Goal: Task Accomplishment & Management: Complete application form

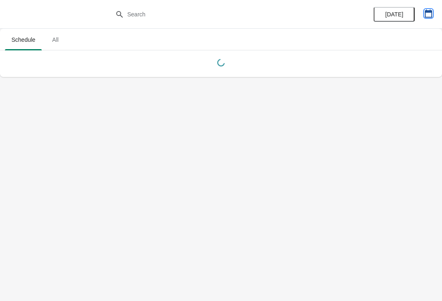
click at [431, 16] on icon "button" at bounding box center [428, 13] width 8 height 8
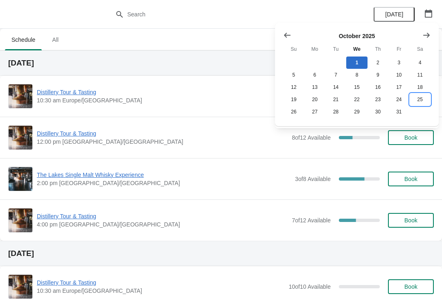
click at [417, 99] on button "25" at bounding box center [420, 99] width 21 height 12
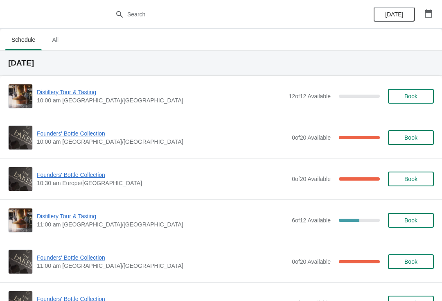
click at [78, 178] on span "Founders' Bottle Collection" at bounding box center [162, 175] width 251 height 8
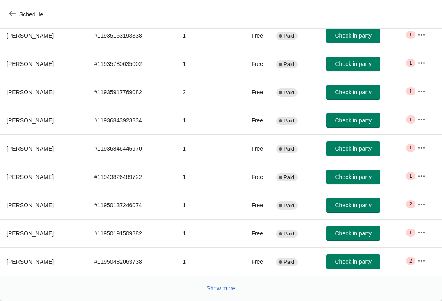
scroll to position [134, 0]
click at [34, 96] on th "Gary Kemp" at bounding box center [44, 92] width 88 height 28
click at [418, 93] on button "button" at bounding box center [421, 91] width 15 height 15
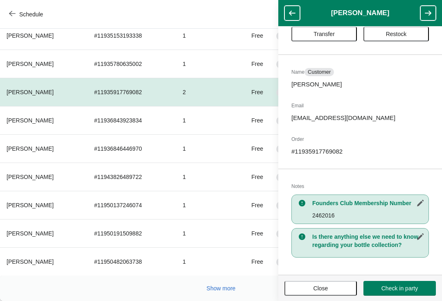
scroll to position [25, 0]
click at [397, 36] on span "Restock" at bounding box center [396, 34] width 21 height 7
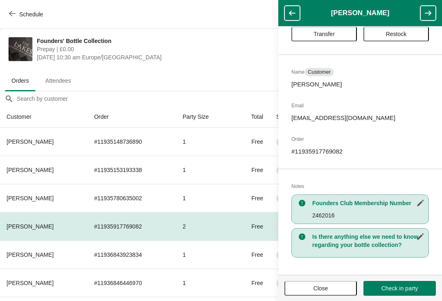
scroll to position [134, 0]
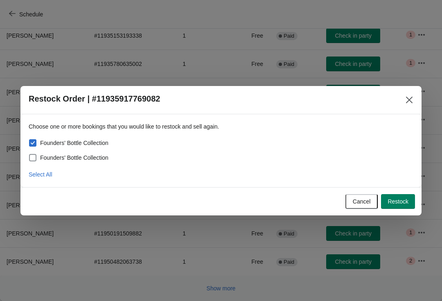
click at [398, 204] on span "Restock" at bounding box center [398, 201] width 21 height 7
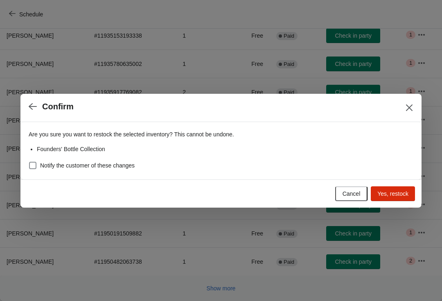
click at [396, 196] on span "Yes, restock" at bounding box center [392, 193] width 31 height 7
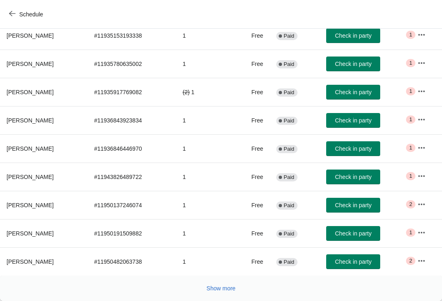
click at [209, 288] on span "Show more" at bounding box center [221, 288] width 29 height 7
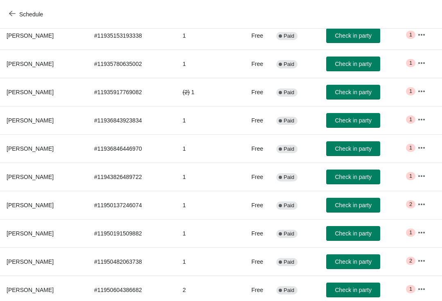
click at [219, 298] on td "2" at bounding box center [204, 289] width 57 height 28
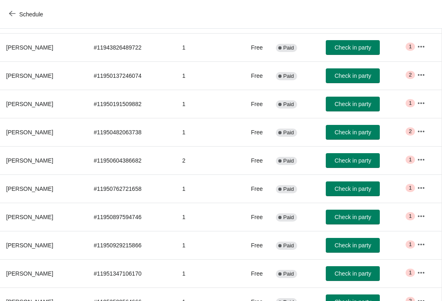
scroll to position [263, 0]
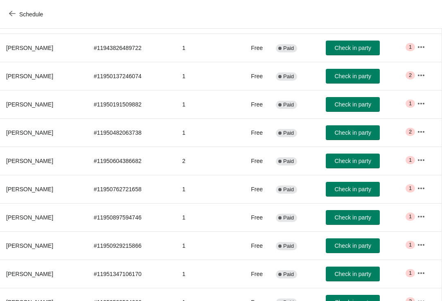
click at [7, 21] on button "Schedule" at bounding box center [26, 14] width 45 height 15
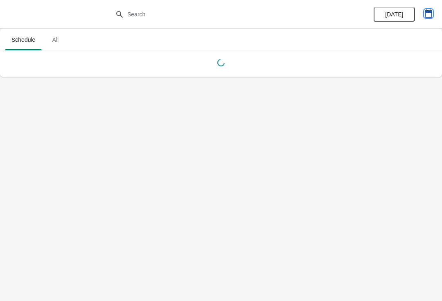
click at [427, 16] on icon "button" at bounding box center [428, 13] width 8 height 8
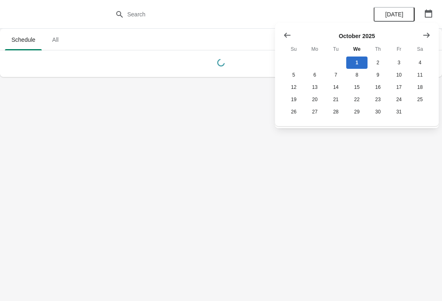
click at [427, 35] on icon "Show next month, November 2025" at bounding box center [426, 34] width 7 height 5
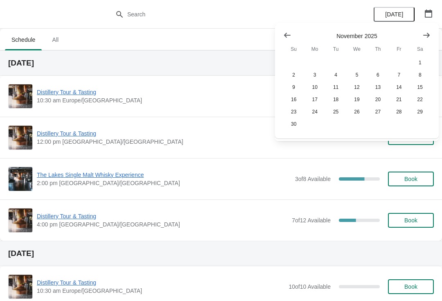
click at [281, 29] on button "Show previous month, October 2025" at bounding box center [287, 35] width 15 height 15
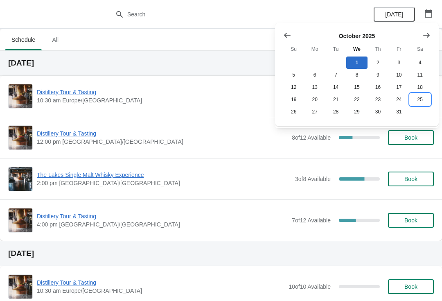
click at [423, 106] on button "25" at bounding box center [420, 99] width 21 height 12
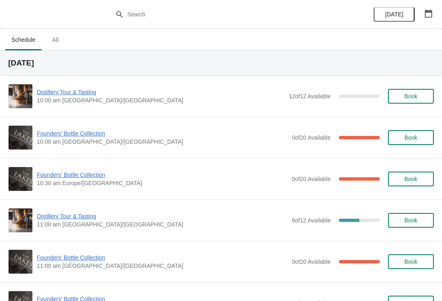
click at [79, 261] on span "Founders' Bottle Collection" at bounding box center [162, 257] width 251 height 8
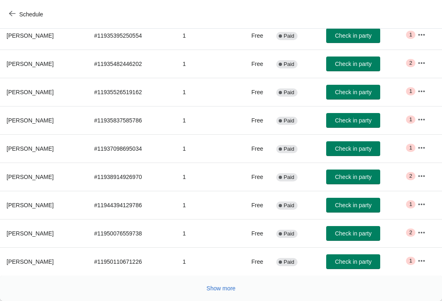
scroll to position [134, 0]
click at [218, 293] on button "Show more" at bounding box center [221, 288] width 36 height 15
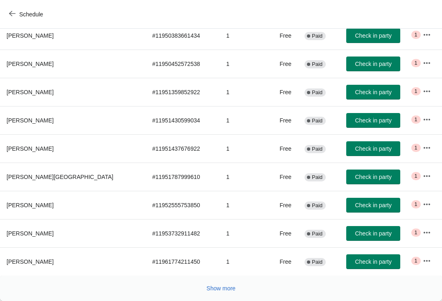
scroll to position [417, 0]
click at [215, 293] on button "Show more" at bounding box center [221, 288] width 36 height 15
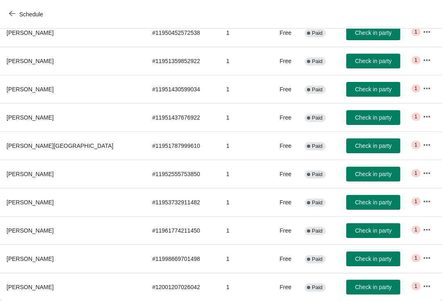
scroll to position [448, 0]
click at [2, 21] on div "Schedule" at bounding box center [221, 14] width 442 height 29
click at [13, 19] on button "Schedule" at bounding box center [26, 14] width 45 height 15
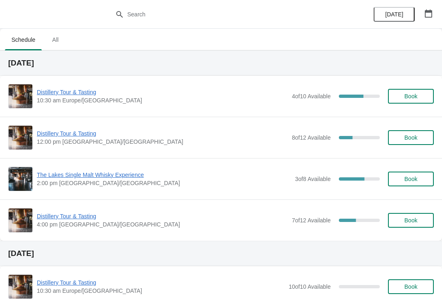
click at [422, 16] on button "button" at bounding box center [428, 13] width 15 height 15
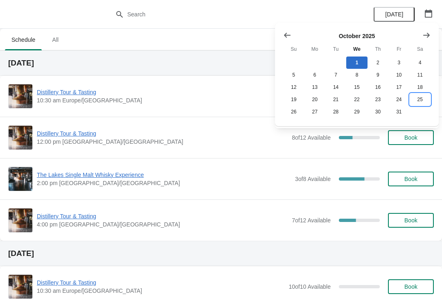
click at [422, 103] on button "25" at bounding box center [420, 99] width 21 height 12
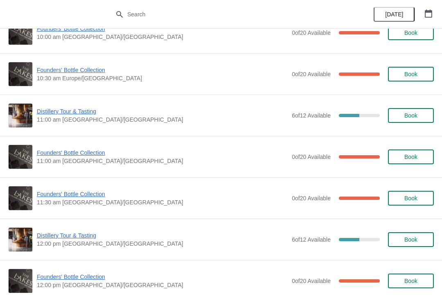
scroll to position [105, 0]
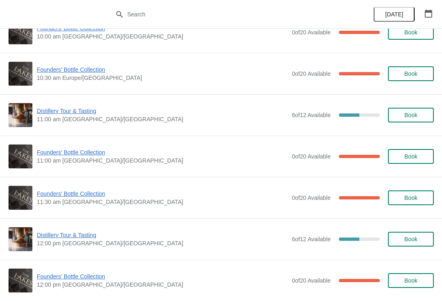
click at [82, 197] on span "Founders' Bottle Collection" at bounding box center [162, 193] width 251 height 8
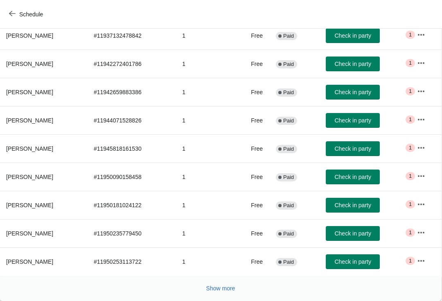
scroll to position [134, 0]
click at [223, 294] on button "Show more" at bounding box center [221, 288] width 36 height 15
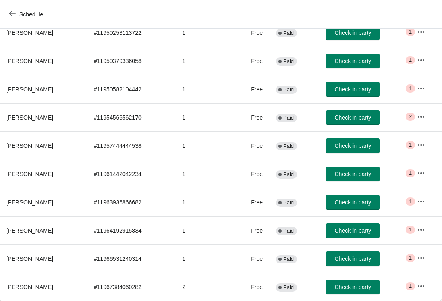
scroll to position [363, 0]
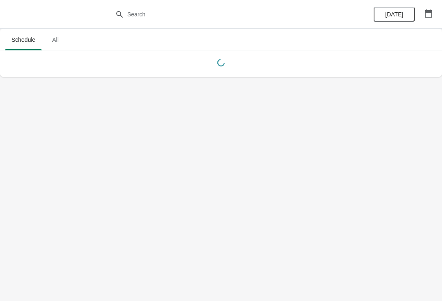
click at [431, 11] on icon "button" at bounding box center [428, 13] width 7 height 8
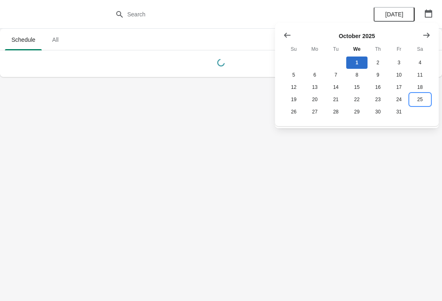
click at [429, 101] on button "25" at bounding box center [420, 99] width 21 height 12
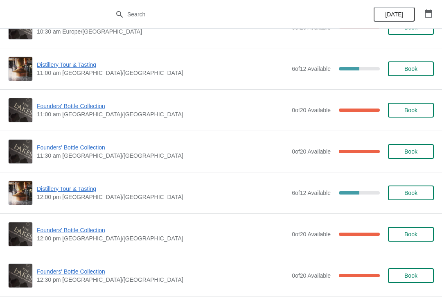
scroll to position [152, 0]
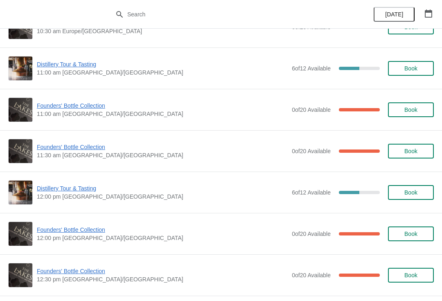
click at [81, 232] on span "Founders' Bottle Collection" at bounding box center [162, 230] width 251 height 8
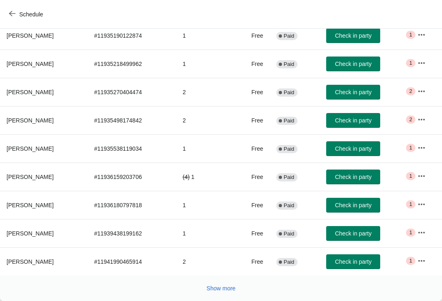
scroll to position [134, 0]
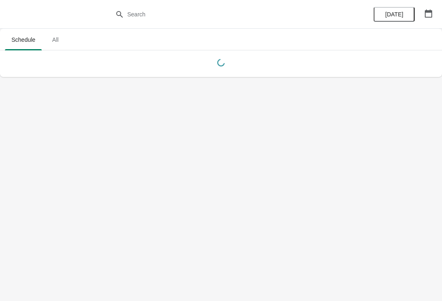
click at [435, 14] on button "button" at bounding box center [428, 13] width 15 height 15
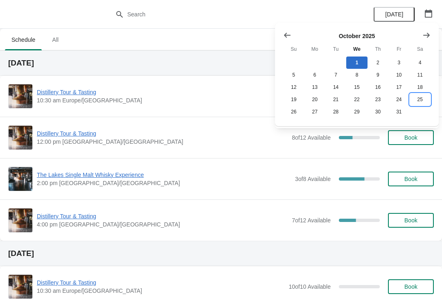
click at [417, 104] on button "25" at bounding box center [420, 99] width 21 height 12
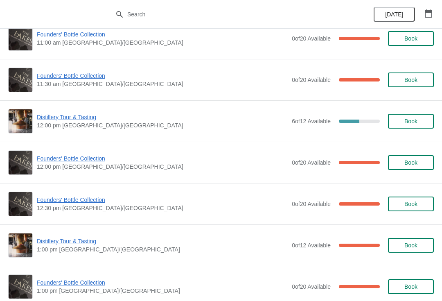
scroll to position [224, 0]
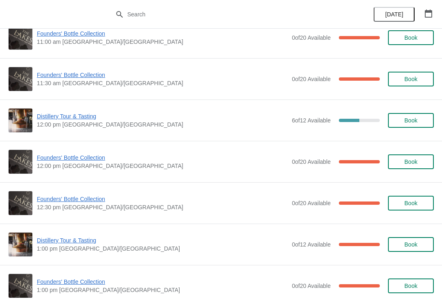
click at [85, 209] on span "12:30 pm [GEOGRAPHIC_DATA]/[GEOGRAPHIC_DATA]" at bounding box center [162, 207] width 251 height 8
click at [61, 201] on span "Founders' Bottle Collection" at bounding box center [162, 199] width 251 height 8
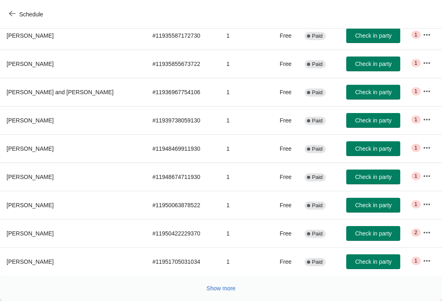
scroll to position [134, 0]
click at [223, 293] on button "Show more" at bounding box center [221, 288] width 36 height 15
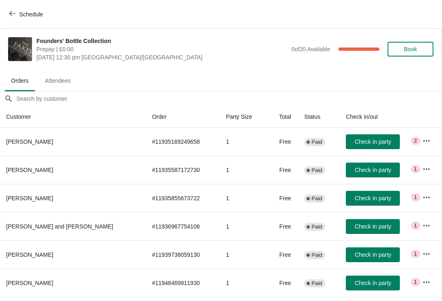
scroll to position [0, 0]
click at [11, 11] on icon "button" at bounding box center [12, 13] width 7 height 7
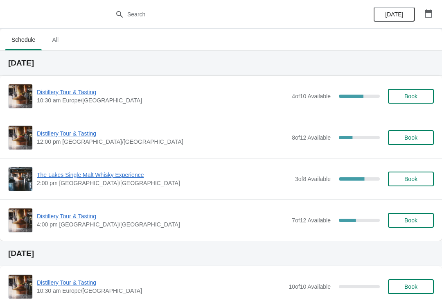
click at [435, 16] on button "button" at bounding box center [428, 13] width 15 height 15
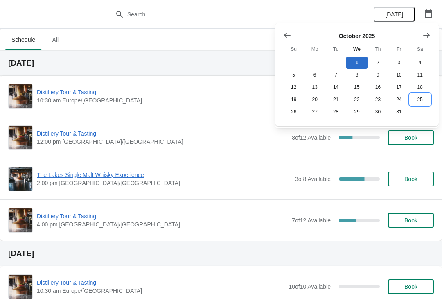
click at [424, 104] on button "25" at bounding box center [420, 99] width 21 height 12
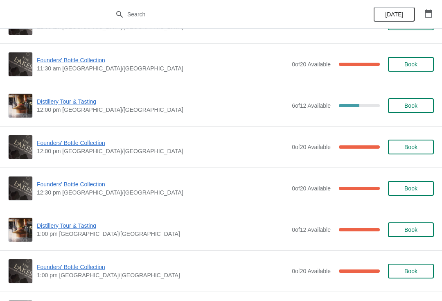
scroll to position [239, 0]
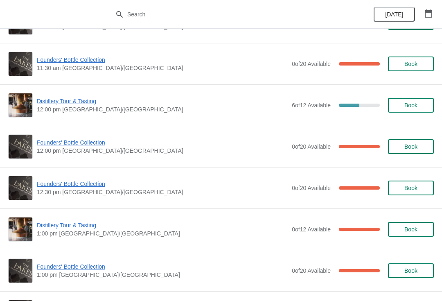
click at [81, 228] on span "Distillery Tour & Tasting" at bounding box center [162, 225] width 251 height 8
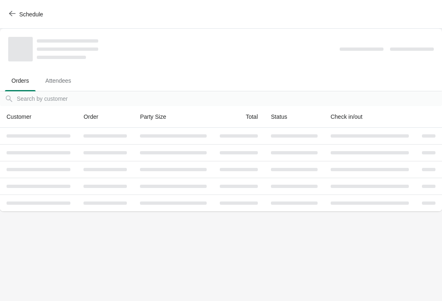
scroll to position [0, 0]
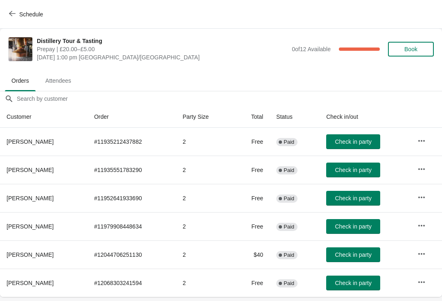
click at [421, 138] on icon "button" at bounding box center [421, 141] width 8 height 8
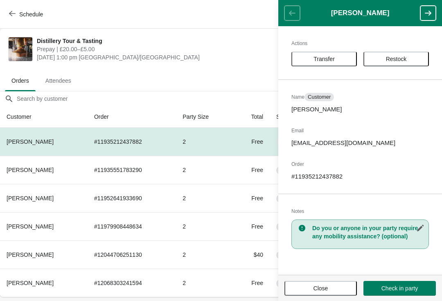
click at [396, 57] on span "Restock" at bounding box center [396, 59] width 21 height 7
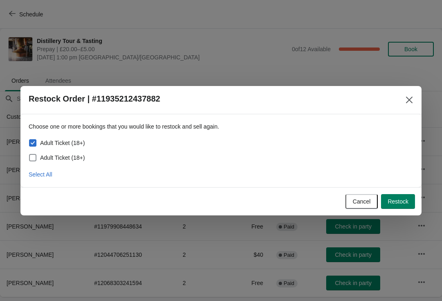
click at [399, 208] on button "Restock" at bounding box center [398, 201] width 34 height 15
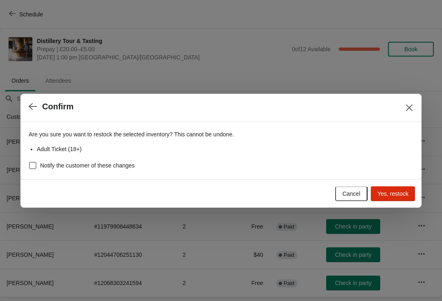
click at [396, 194] on span "Yes, restock" at bounding box center [392, 193] width 31 height 7
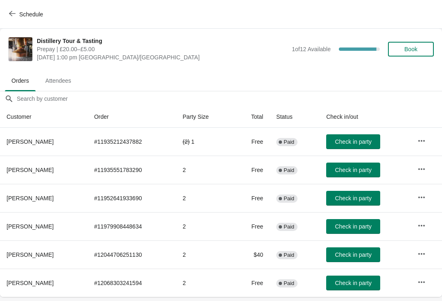
click at [426, 145] on button "button" at bounding box center [421, 140] width 15 height 15
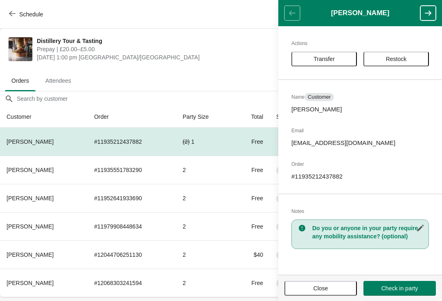
click at [222, 51] on span "Prepay | £20.00–£5.00" at bounding box center [162, 49] width 251 height 8
click at [331, 294] on button "Close" at bounding box center [320, 288] width 72 height 15
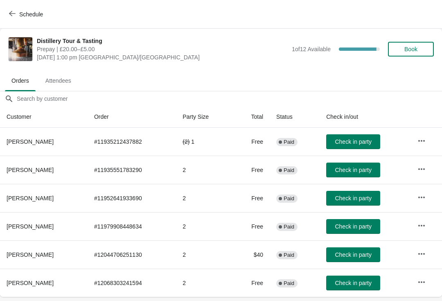
click at [421, 48] on span "Book" at bounding box center [410, 49] width 31 height 7
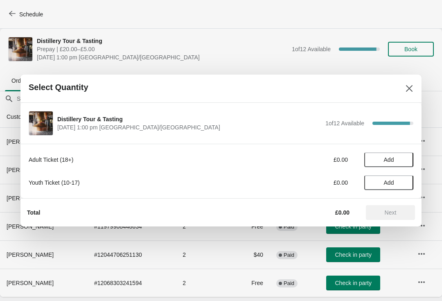
click at [396, 156] on button "Add" at bounding box center [388, 159] width 49 height 15
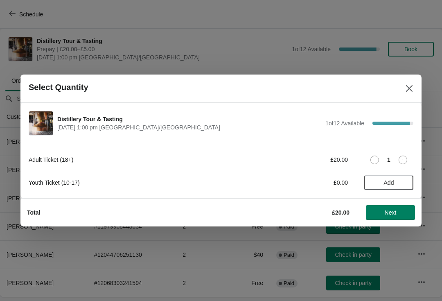
click at [397, 219] on button "Next" at bounding box center [390, 212] width 49 height 15
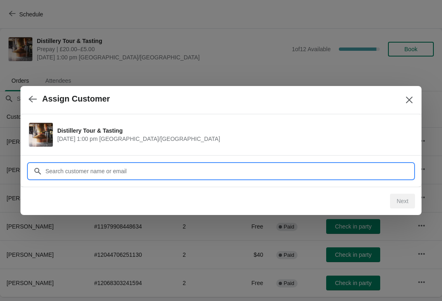
click at [142, 170] on input "Customer" at bounding box center [229, 171] width 368 height 15
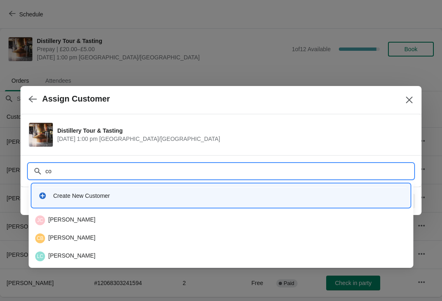
type input "c"
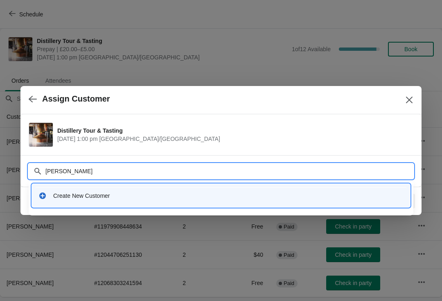
type input "Malcolm al"
click at [107, 196] on div "Create New Customer" at bounding box center [228, 196] width 350 height 8
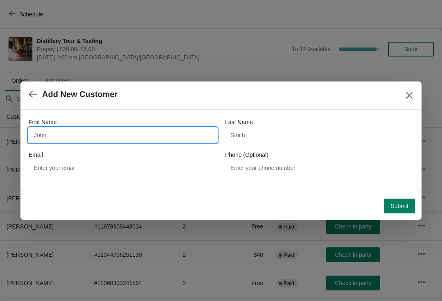
click at [111, 138] on input "First Name" at bounding box center [123, 135] width 188 height 15
type input "Malcolm"
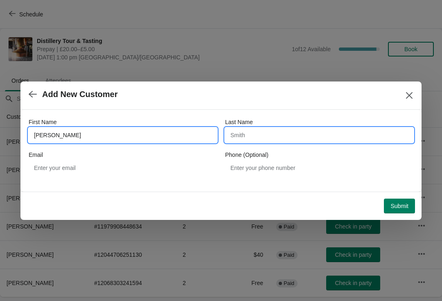
click at [266, 139] on input "Last Name" at bounding box center [319, 135] width 188 height 15
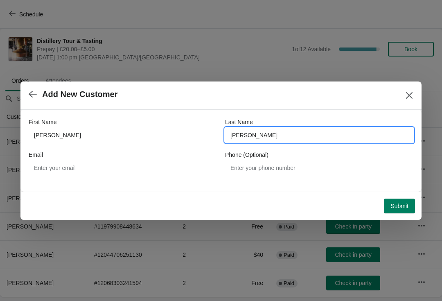
type input "Alderton"
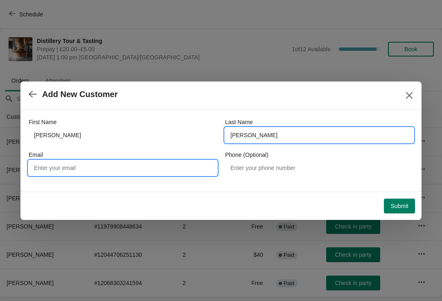
click at [113, 162] on input "Email" at bounding box center [123, 167] width 188 height 15
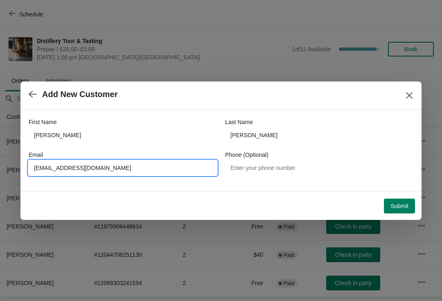
type input "Shop@lakesdistillery.com"
click at [300, 180] on div "First Name Malcolm Last Name Alderton Email Shop@lakesdistillery.com Phone (Opt…" at bounding box center [221, 147] width 385 height 74
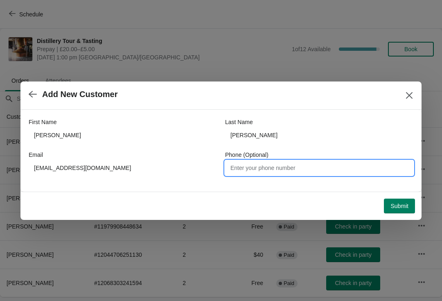
click at [326, 171] on input "Phone (Optional)" at bounding box center [319, 167] width 188 height 15
type input "01768788850"
click at [409, 209] on button "Submit" at bounding box center [399, 205] width 31 height 15
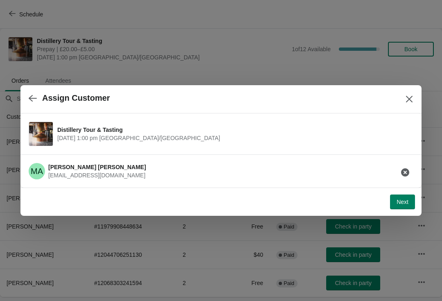
click at [398, 207] on button "Next" at bounding box center [402, 201] width 25 height 15
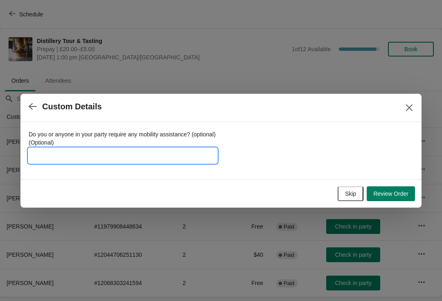
click at [101, 157] on input "Do you or anyone in your party require any mobility assistance? (optional) (Opt…" at bounding box center [123, 155] width 188 height 15
type input "Founder6922016 Malcolm alderton"
click at [432, 202] on div at bounding box center [221, 150] width 442 height 301
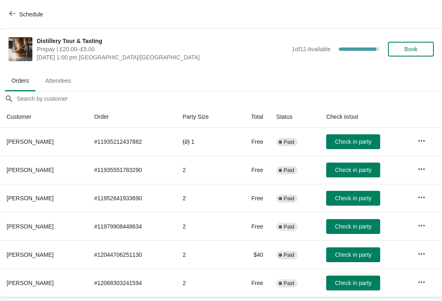
click at [425, 48] on span "Book" at bounding box center [410, 49] width 31 height 7
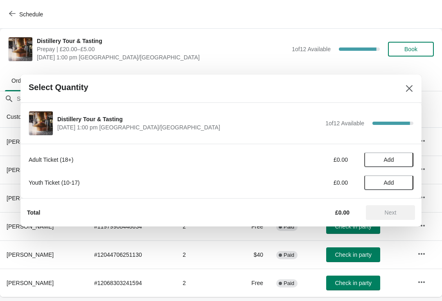
click at [395, 152] on button "Add" at bounding box center [388, 159] width 49 height 15
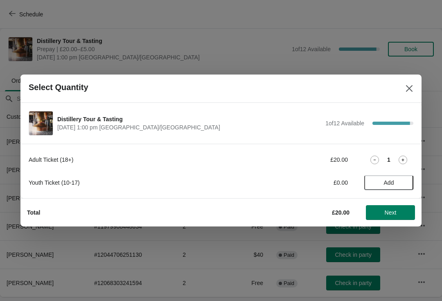
click at [389, 215] on span "Next" at bounding box center [391, 212] width 12 height 7
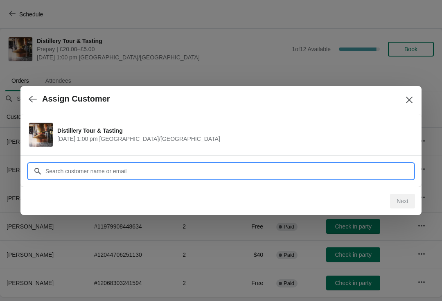
click at [127, 173] on input "Customer" at bounding box center [229, 171] width 368 height 15
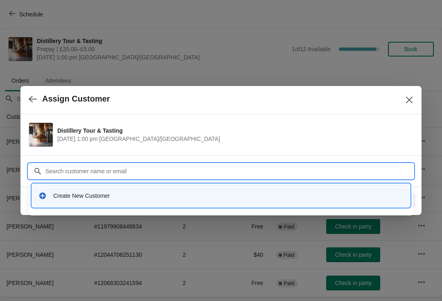
click at [110, 202] on div "Create New Customer" at bounding box center [221, 195] width 372 height 17
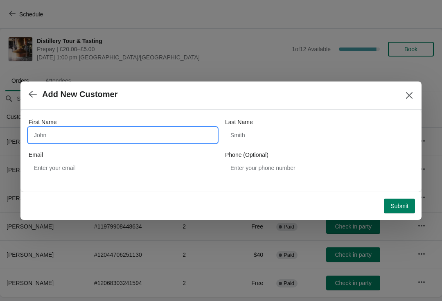
click at [93, 140] on input "First Name" at bounding box center [123, 135] width 188 height 15
type input "Malcolm"
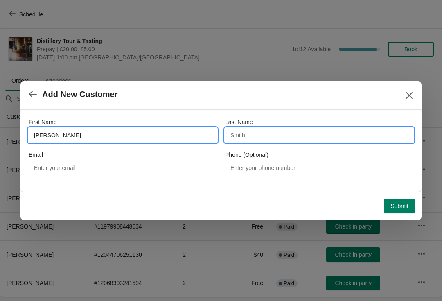
click at [298, 131] on input "Last Name" at bounding box center [319, 135] width 188 height 15
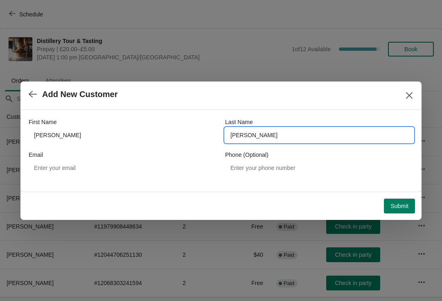
type input "Alderton"
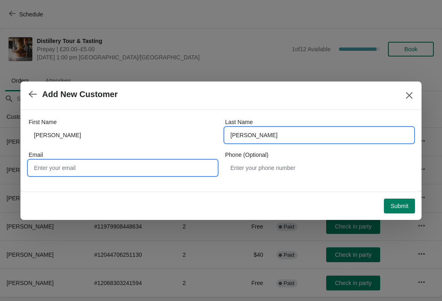
click at [104, 173] on input "Email" at bounding box center [123, 167] width 188 height 15
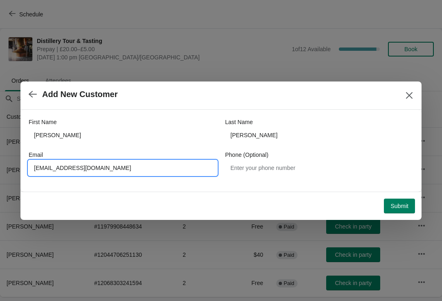
type input "Shop@lakesdistillery.com"
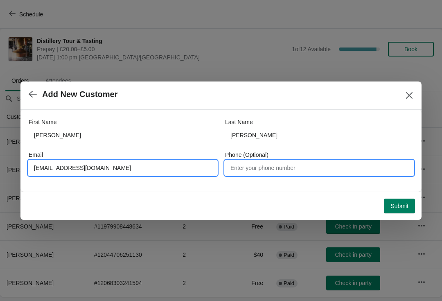
click at [276, 174] on input "Phone (Optional)" at bounding box center [319, 167] width 188 height 15
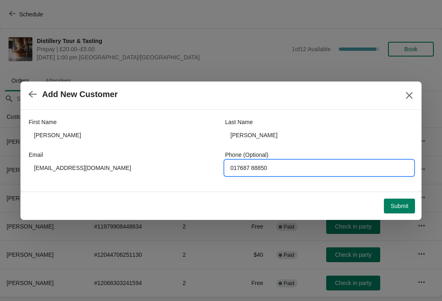
type input "017687 88850"
click at [397, 211] on button "Submit" at bounding box center [399, 205] width 31 height 15
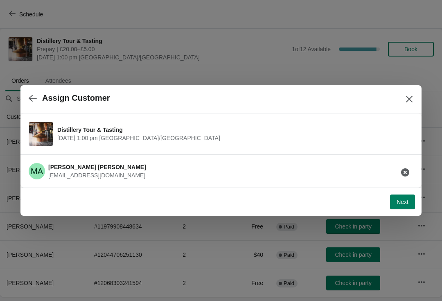
click at [402, 207] on button "Next" at bounding box center [402, 201] width 25 height 15
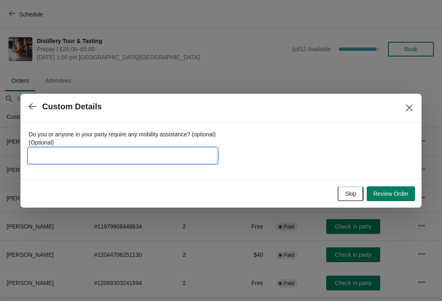
click at [97, 158] on input "Do you or anyone in your party require any mobility assistance? (optional) (Opt…" at bounding box center [123, 155] width 188 height 15
type input "Founder6922016 Malcolm Alderton"
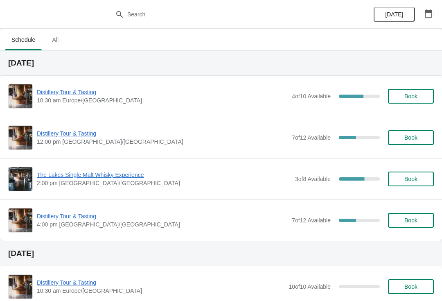
click at [428, 14] on icon "button" at bounding box center [428, 13] width 8 height 8
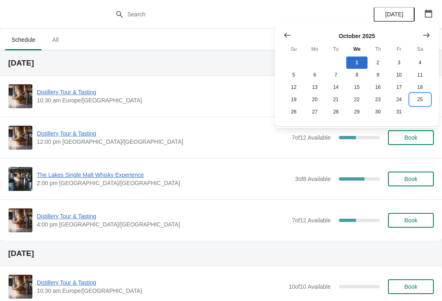
click at [419, 105] on button "25" at bounding box center [420, 99] width 21 height 12
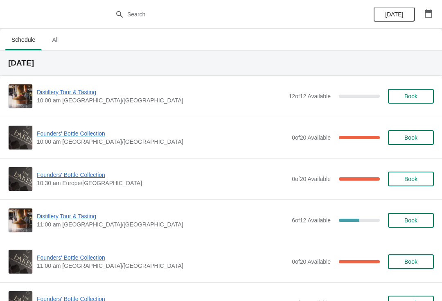
click at [427, 14] on icon "button" at bounding box center [428, 13] width 8 height 8
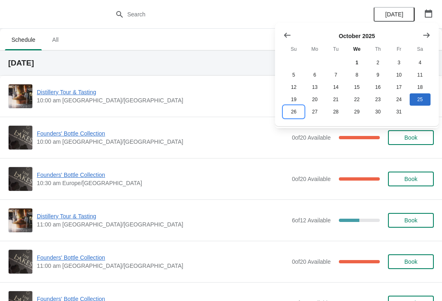
click at [292, 114] on button "26" at bounding box center [293, 112] width 21 height 12
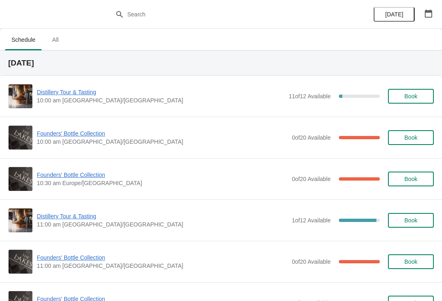
click at [78, 176] on span "Founders' Bottle Collection" at bounding box center [162, 175] width 251 height 8
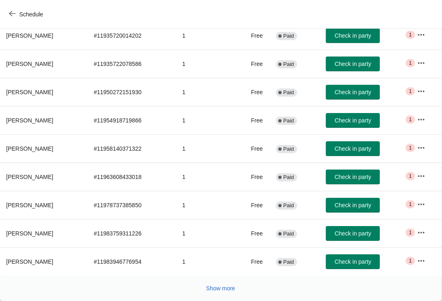
scroll to position [134, 0]
click at [223, 290] on span "Show more" at bounding box center [220, 288] width 29 height 7
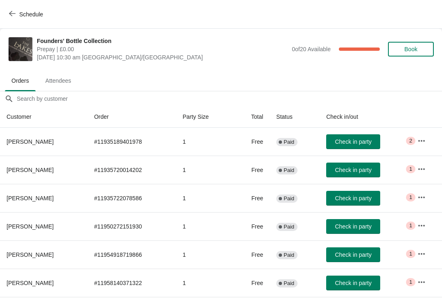
scroll to position [0, 0]
click at [2, 22] on div "Schedule" at bounding box center [221, 14] width 442 height 29
click at [16, 18] on button "Schedule" at bounding box center [26, 14] width 45 height 15
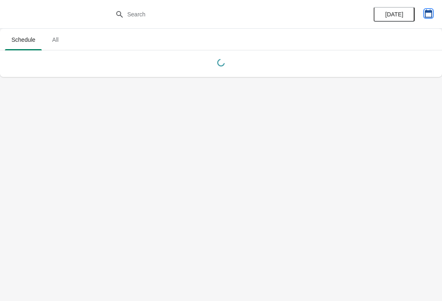
click at [428, 13] on icon "button" at bounding box center [428, 13] width 8 height 8
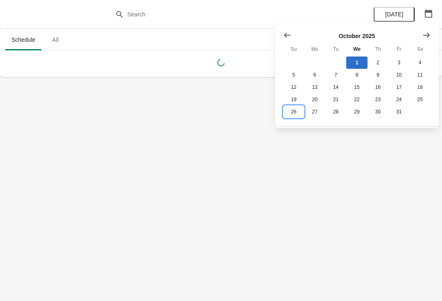
click at [294, 117] on button "26" at bounding box center [293, 112] width 21 height 12
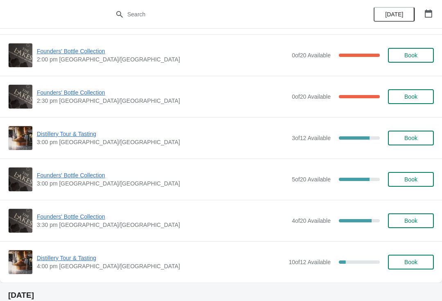
scroll to position [580, 0]
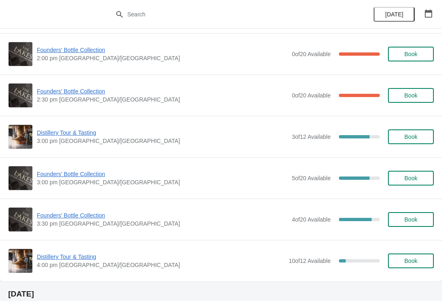
click at [62, 174] on span "Founders' Bottle Collection" at bounding box center [162, 174] width 251 height 8
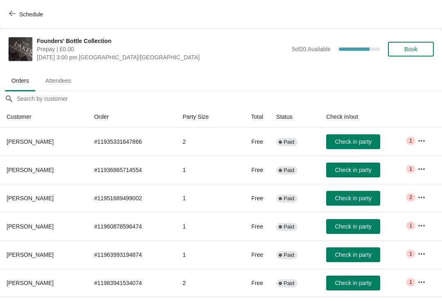
click at [423, 48] on span "Book" at bounding box center [410, 49] width 31 height 7
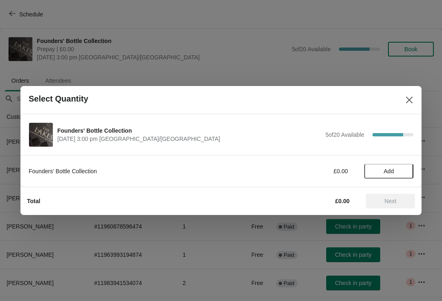
click at [401, 170] on span "Add" at bounding box center [389, 171] width 34 height 7
click at [395, 204] on span "Next" at bounding box center [391, 201] width 12 height 7
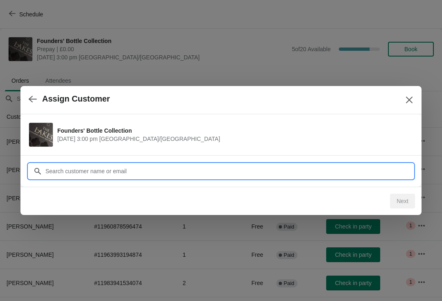
click at [102, 173] on input "Customer" at bounding box center [229, 171] width 368 height 15
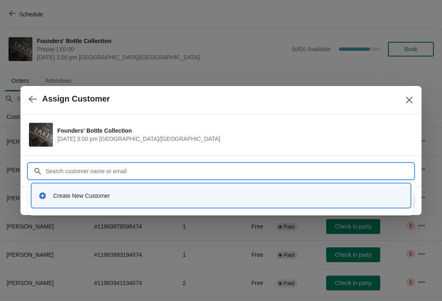
click at [97, 199] on div "Create New Customer" at bounding box center [228, 196] width 350 height 8
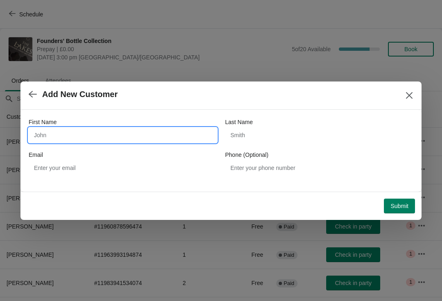
click at [100, 132] on input "First Name" at bounding box center [123, 135] width 188 height 15
type input "Stephan"
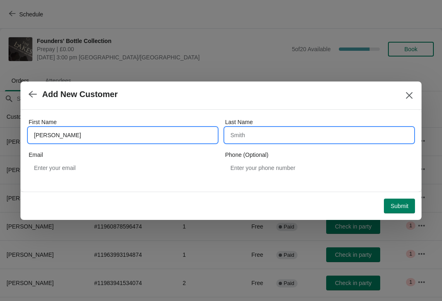
click at [287, 141] on input "Last Name" at bounding box center [319, 135] width 188 height 15
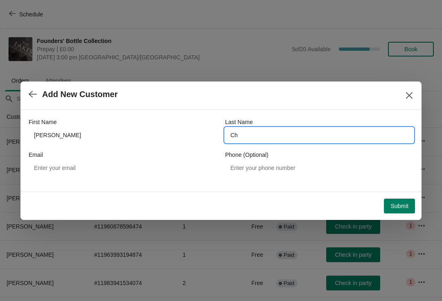
type input "C"
type input "Shipley"
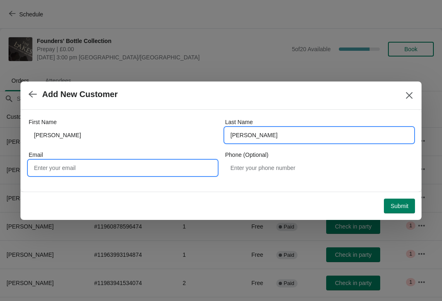
click at [133, 167] on input "Email" at bounding box center [123, 167] width 188 height 15
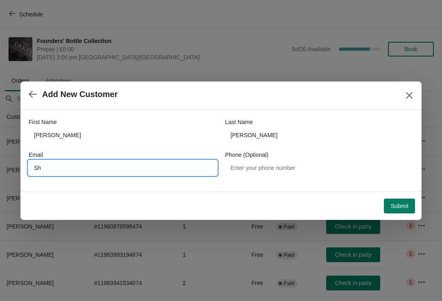
type input "S"
type input "Stephanshipley@yahoo.com"
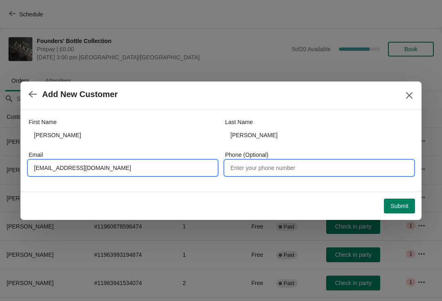
click at [303, 170] on input "Phone (Optional)" at bounding box center [319, 167] width 188 height 15
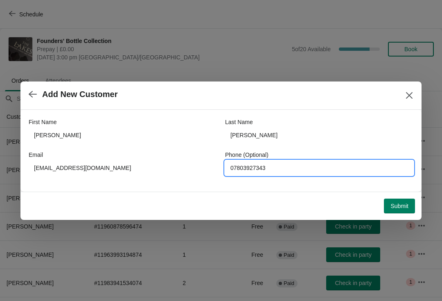
type input "07803927343"
click at [396, 213] on button "Submit" at bounding box center [399, 205] width 31 height 15
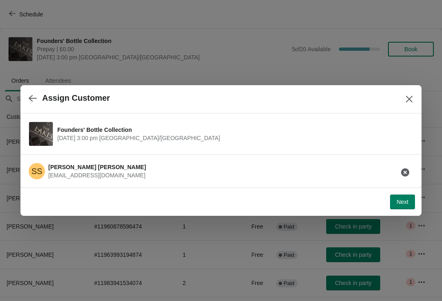
click at [399, 208] on button "Next" at bounding box center [402, 201] width 25 height 15
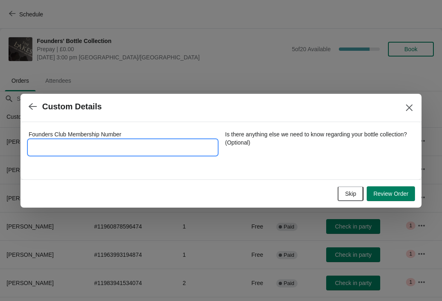
click at [83, 143] on input "Founders Club Membership Number" at bounding box center [123, 147] width 188 height 15
type input "2742017"
click at [394, 198] on button "Review Order" at bounding box center [391, 193] width 48 height 15
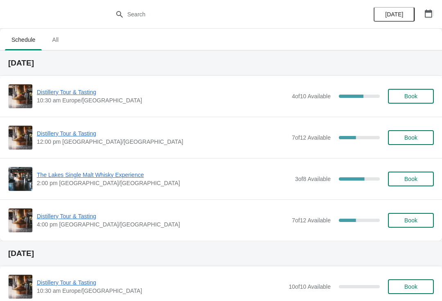
click at [432, 20] on button "button" at bounding box center [428, 13] width 15 height 15
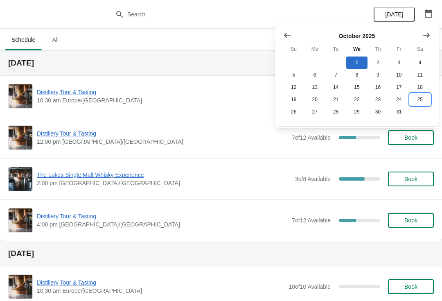
click at [418, 106] on button "25" at bounding box center [420, 99] width 21 height 12
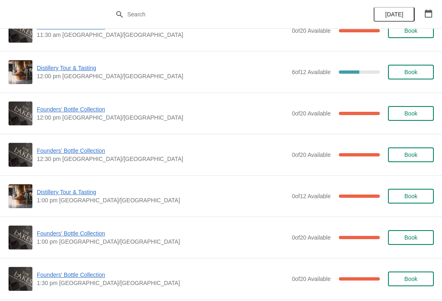
scroll to position [273, 0]
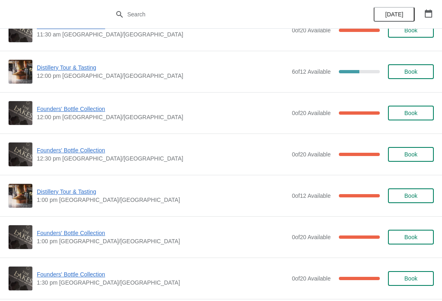
click at [76, 153] on span "Founders' Bottle Collection" at bounding box center [162, 150] width 251 height 8
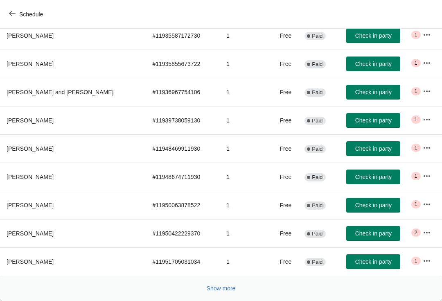
scroll to position [134, 0]
click at [220, 289] on span "Show more" at bounding box center [221, 288] width 29 height 7
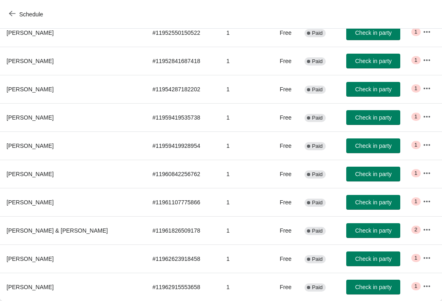
scroll to position [391, 0]
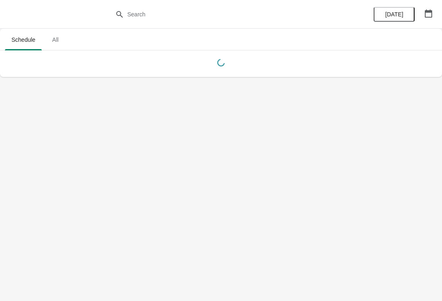
click at [428, 20] on button "button" at bounding box center [428, 13] width 15 height 15
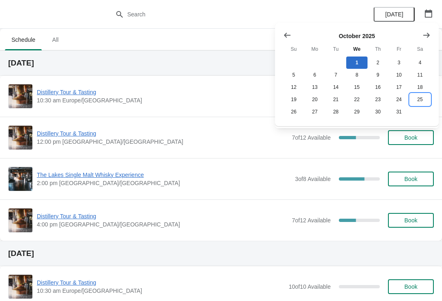
click at [419, 105] on button "25" at bounding box center [420, 99] width 21 height 12
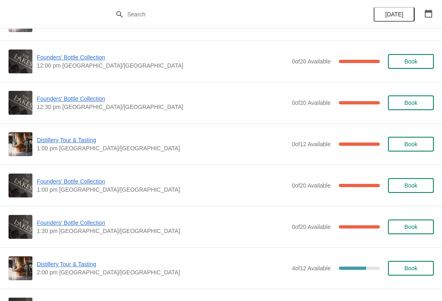
scroll to position [325, 0]
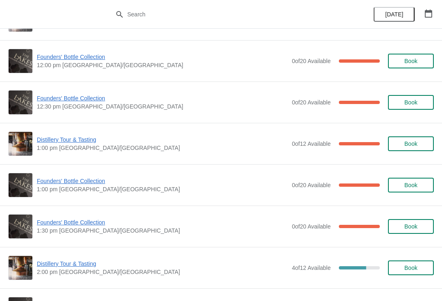
click at [67, 184] on span "Founders' Bottle Collection" at bounding box center [162, 181] width 251 height 8
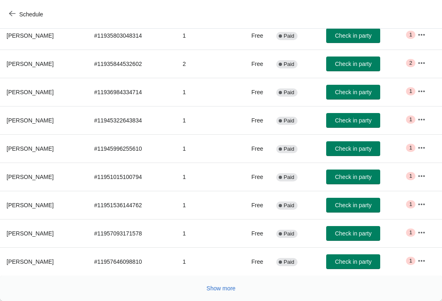
scroll to position [134, 0]
click at [216, 294] on button "Show more" at bounding box center [221, 288] width 36 height 15
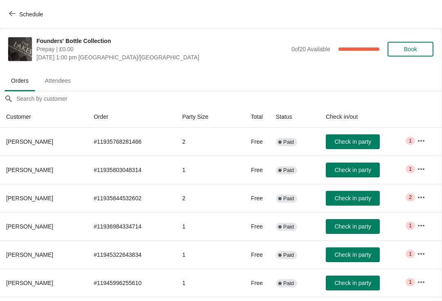
scroll to position [0, 0]
click at [13, 14] on icon "button" at bounding box center [12, 13] width 7 height 7
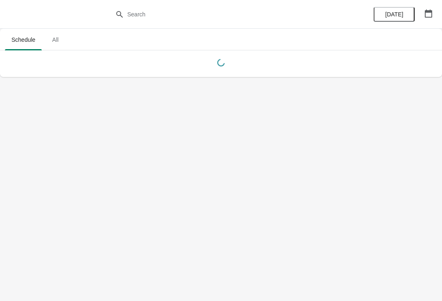
click at [433, 14] on button "button" at bounding box center [428, 13] width 15 height 15
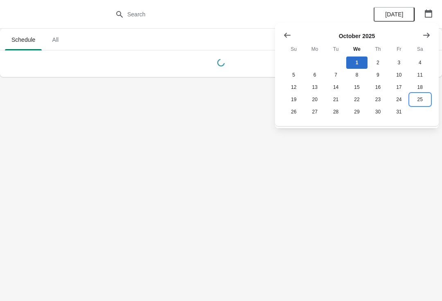
click at [419, 106] on button "25" at bounding box center [420, 99] width 21 height 12
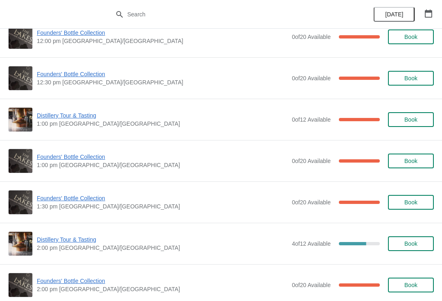
scroll to position [350, 0]
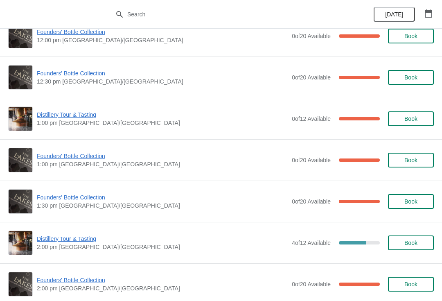
click at [68, 201] on span "Founders' Bottle Collection" at bounding box center [162, 197] width 251 height 8
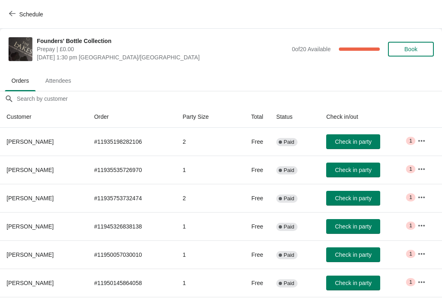
click at [424, 137] on icon "button" at bounding box center [421, 141] width 8 height 8
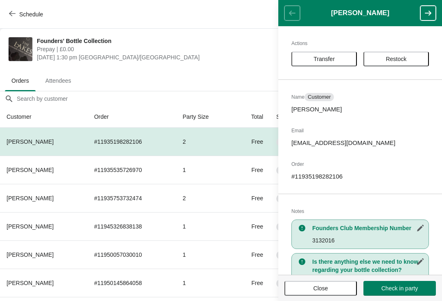
click at [403, 56] on span "Restock" at bounding box center [396, 59] width 21 height 7
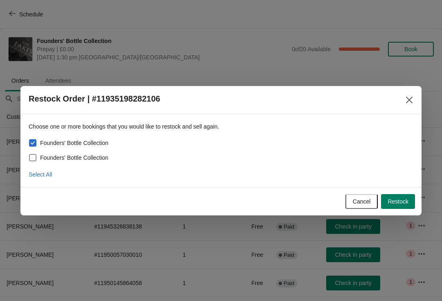
click at [407, 206] on button "Restock" at bounding box center [398, 201] width 34 height 15
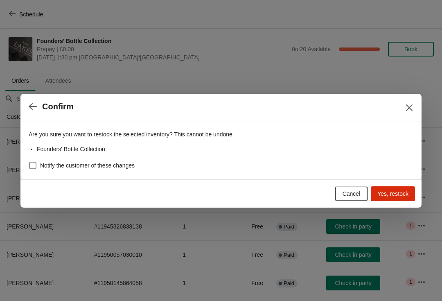
click at [398, 198] on button "Yes, restock" at bounding box center [393, 193] width 44 height 15
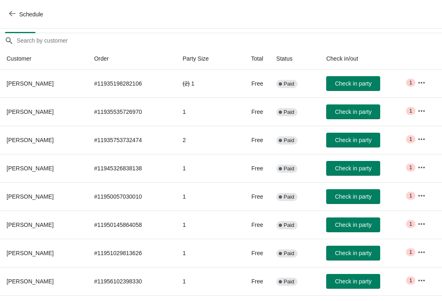
scroll to position [59, 0]
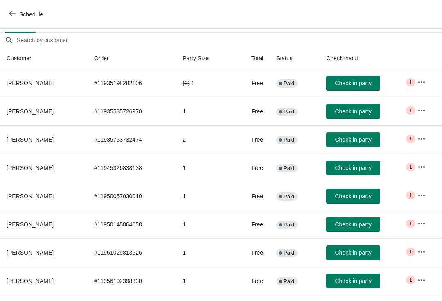
click at [419, 137] on icon "button" at bounding box center [421, 139] width 8 height 8
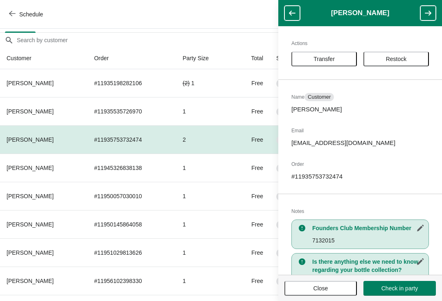
click at [400, 56] on span "Restock" at bounding box center [396, 59] width 21 height 7
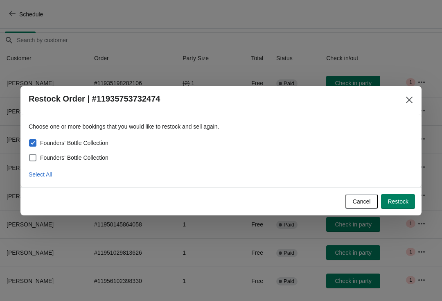
click at [397, 204] on span "Restock" at bounding box center [398, 201] width 21 height 7
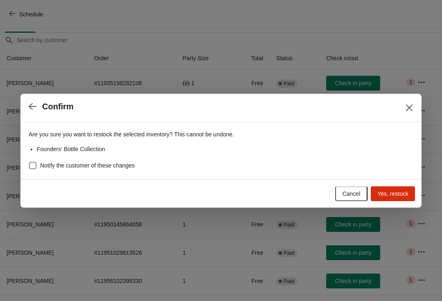
click at [403, 196] on span "Yes, restock" at bounding box center [392, 193] width 31 height 7
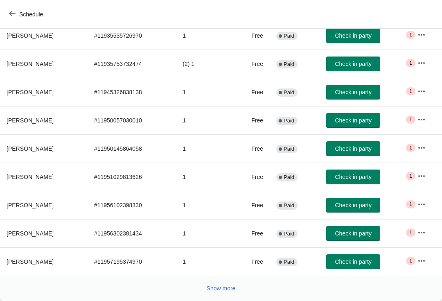
scroll to position [134, 0]
click at [218, 295] on button "Show more" at bounding box center [221, 288] width 36 height 15
click at [223, 293] on button "Show more" at bounding box center [221, 288] width 36 height 15
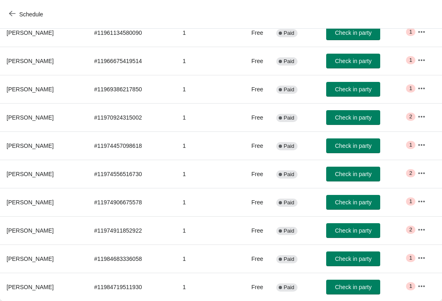
scroll to position [419, 0]
click at [16, 15] on span "Schedule" at bounding box center [27, 14] width 32 height 8
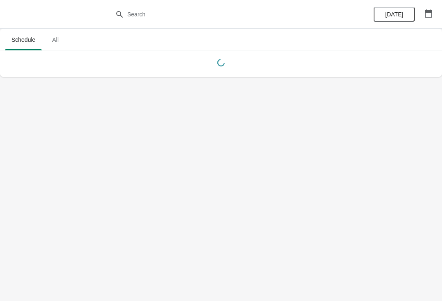
click at [435, 19] on button "button" at bounding box center [428, 13] width 15 height 15
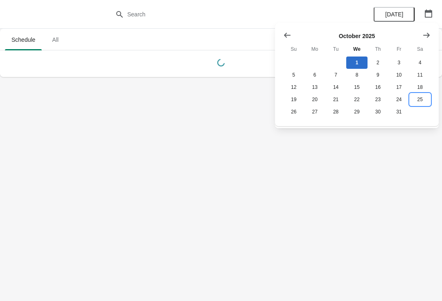
click at [424, 105] on button "25" at bounding box center [420, 99] width 21 height 12
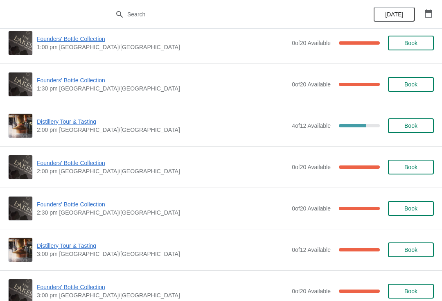
scroll to position [467, 0]
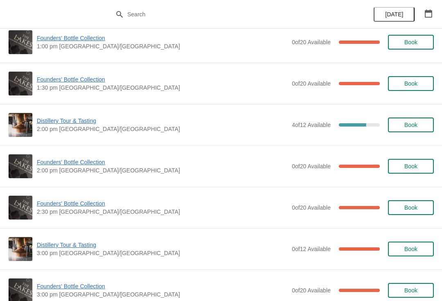
click at [67, 163] on span "Founders' Bottle Collection" at bounding box center [162, 162] width 251 height 8
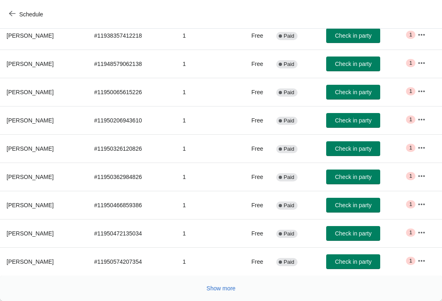
scroll to position [134, 0]
click at [221, 292] on button "Show more" at bounding box center [221, 288] width 36 height 15
click at [214, 294] on button "Show more" at bounding box center [221, 288] width 36 height 15
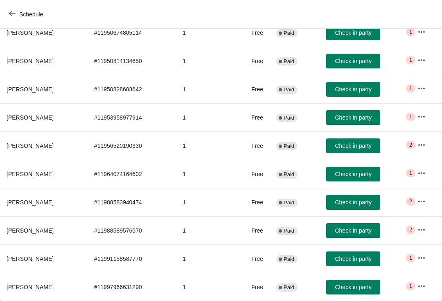
scroll to position [448, 0]
click at [6, 16] on button "Schedule" at bounding box center [26, 14] width 45 height 15
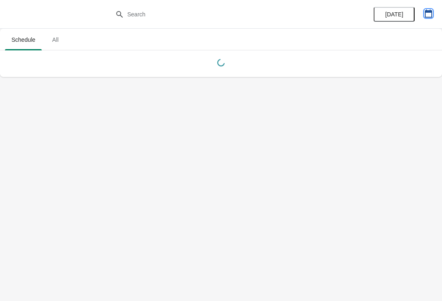
click at [426, 20] on button "button" at bounding box center [428, 13] width 15 height 15
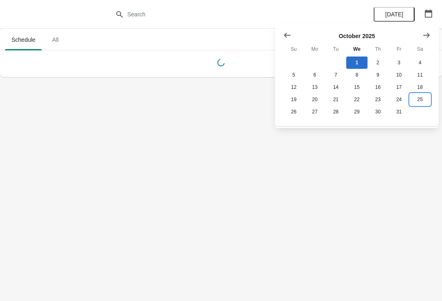
click at [425, 104] on button "25" at bounding box center [420, 99] width 21 height 12
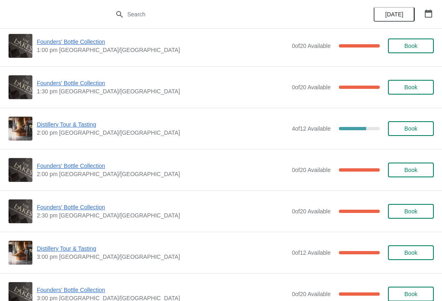
scroll to position [464, 0]
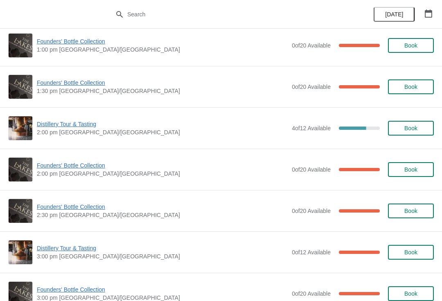
click at [72, 166] on span "Founders' Bottle Collection" at bounding box center [162, 165] width 251 height 8
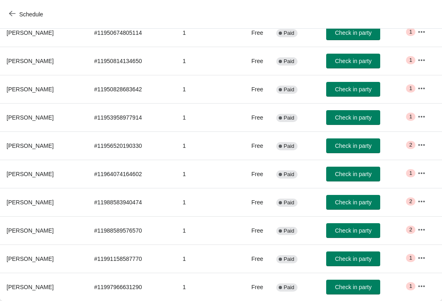
scroll to position [448, 0]
click at [13, 17] on span "button" at bounding box center [12, 14] width 7 height 8
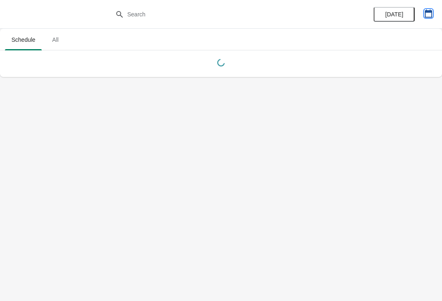
click at [421, 19] on button "button" at bounding box center [428, 13] width 15 height 15
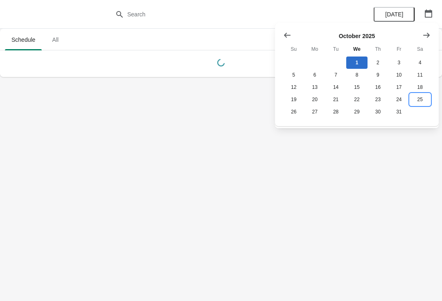
click at [423, 103] on button "25" at bounding box center [420, 99] width 21 height 12
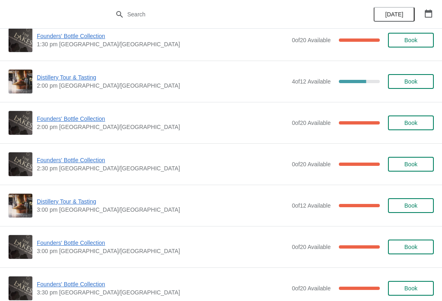
scroll to position [512, 0]
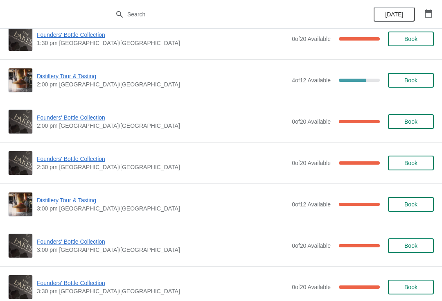
click at [70, 158] on span "Founders' Bottle Collection" at bounding box center [162, 159] width 251 height 8
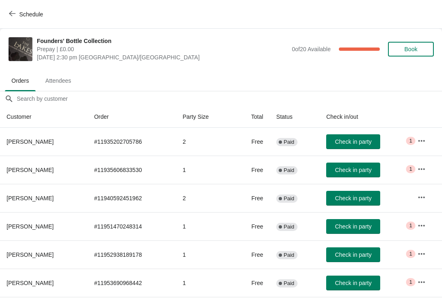
click at [423, 140] on icon "button" at bounding box center [421, 141] width 8 height 8
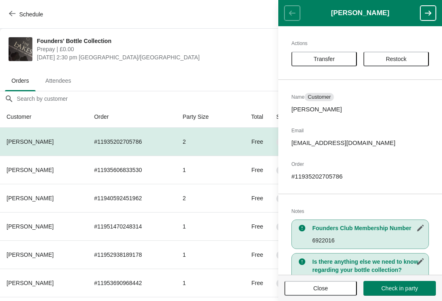
click at [409, 59] on span "Restock" at bounding box center [396, 59] width 51 height 7
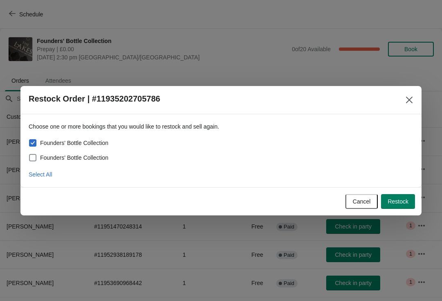
click at [403, 203] on span "Restock" at bounding box center [398, 201] width 21 height 7
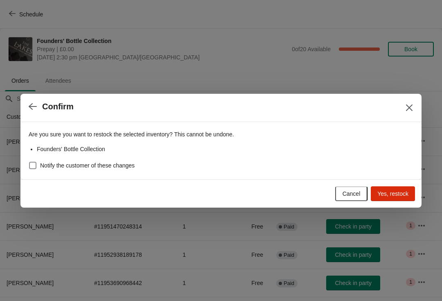
click at [402, 194] on span "Yes, restock" at bounding box center [392, 193] width 31 height 7
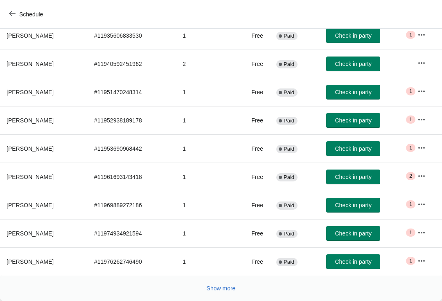
scroll to position [134, 0]
click at [216, 293] on button "Show more" at bounding box center [221, 288] width 36 height 15
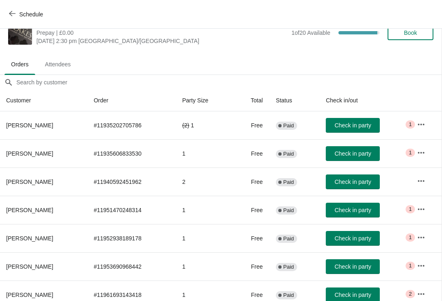
scroll to position [7, 0]
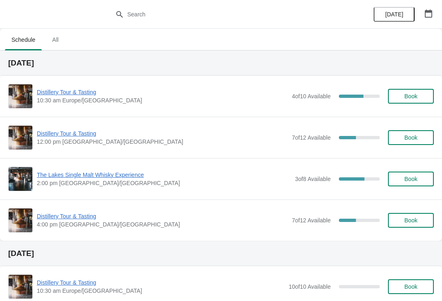
click at [434, 20] on button "button" at bounding box center [428, 13] width 15 height 15
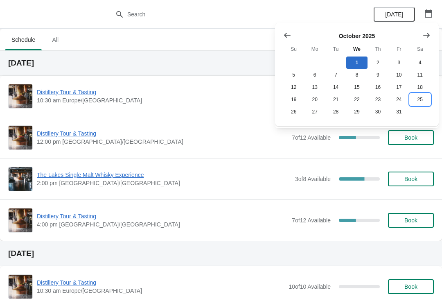
click at [421, 104] on button "25" at bounding box center [420, 99] width 21 height 12
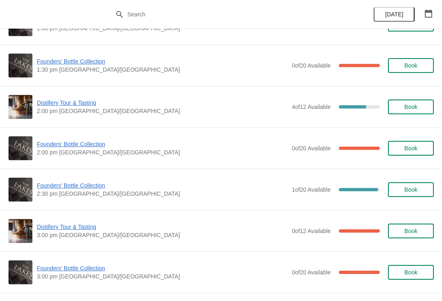
scroll to position [485, 0]
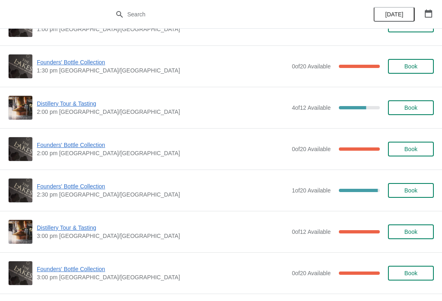
click at [87, 187] on span "Founders' Bottle Collection" at bounding box center [162, 186] width 251 height 8
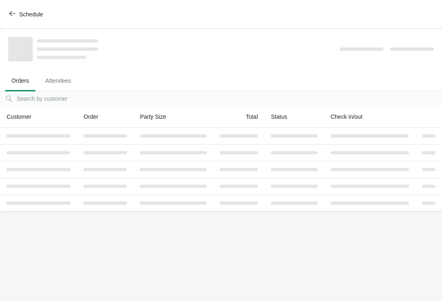
scroll to position [0, 0]
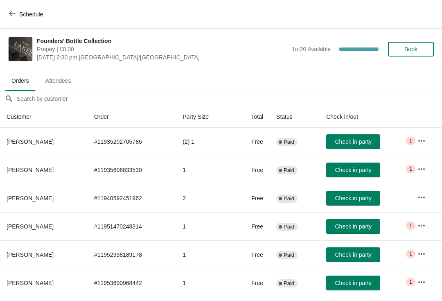
click at [425, 51] on span "Book" at bounding box center [410, 49] width 31 height 7
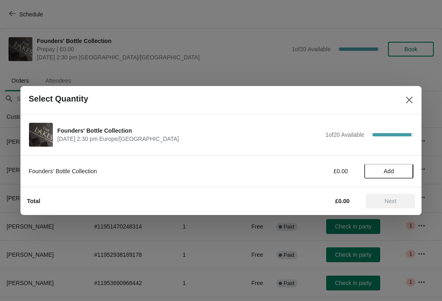
click at [396, 172] on span "Add" at bounding box center [389, 171] width 34 height 7
click at [397, 208] on button "Next" at bounding box center [390, 201] width 49 height 15
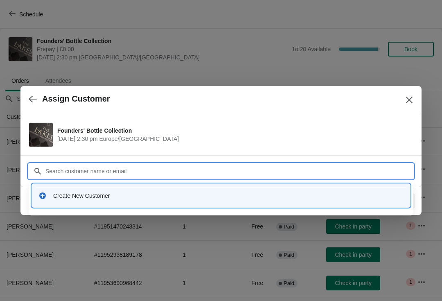
click at [110, 198] on div "Create New Customer" at bounding box center [228, 196] width 350 height 8
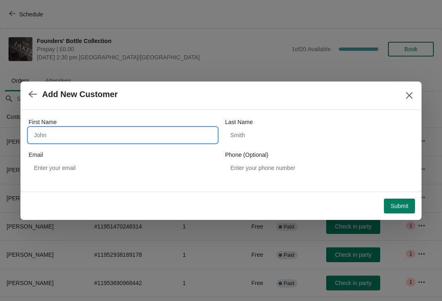
click at [115, 135] on input "First Name" at bounding box center [123, 135] width 188 height 15
type input "O"
type input "Geoff"
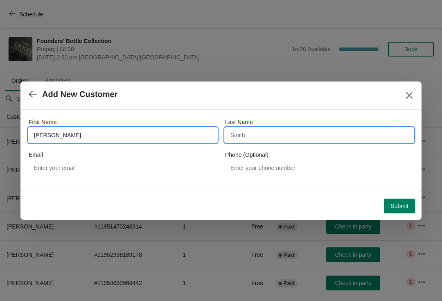
click at [265, 134] on input "Last Name" at bounding box center [319, 135] width 188 height 15
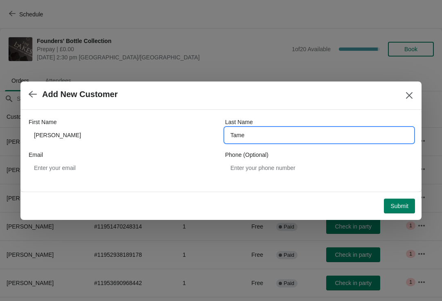
type input "Tame"
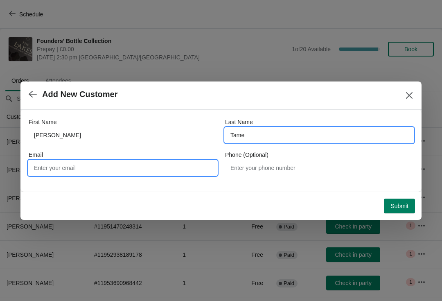
click at [108, 170] on input "Email" at bounding box center [123, 167] width 188 height 15
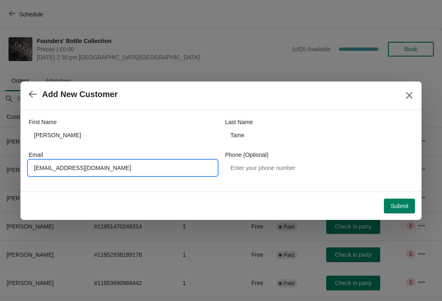
type input "Geofftame.ret@hotmail.com"
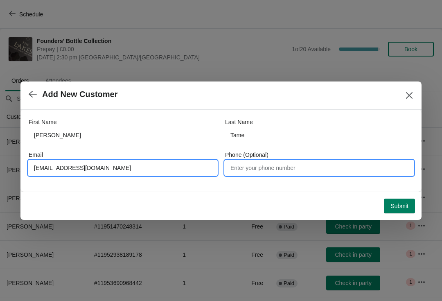
click at [294, 170] on input "Phone (Optional)" at bounding box center [319, 167] width 188 height 15
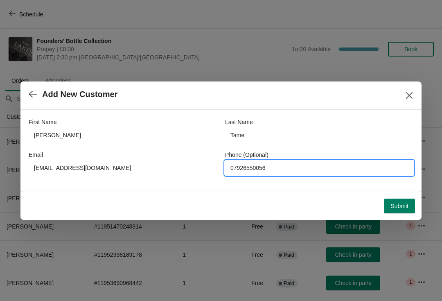
type input "07926550056"
click at [395, 207] on span "Submit" at bounding box center [399, 206] width 18 height 7
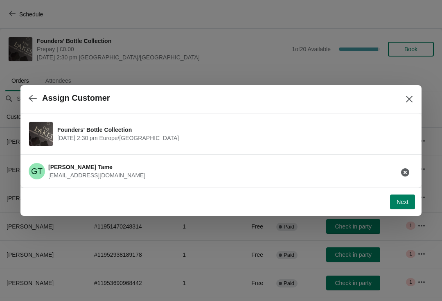
click at [401, 209] on button "Next" at bounding box center [402, 201] width 25 height 15
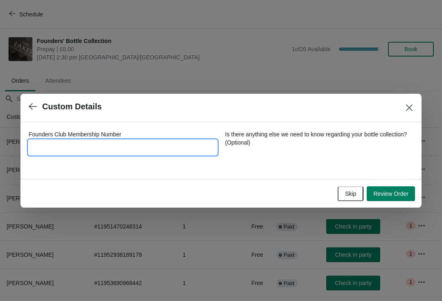
click at [62, 152] on input "Founders Club Membership Number" at bounding box center [123, 147] width 188 height 15
type input "3622015"
click at [396, 194] on span "Review Order" at bounding box center [390, 193] width 35 height 7
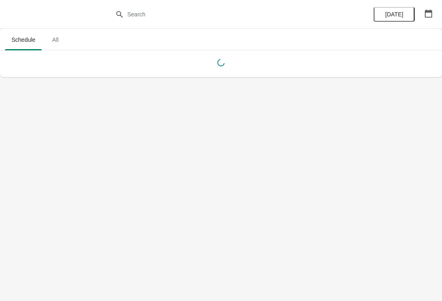
click at [429, 14] on icon "button" at bounding box center [428, 13] width 8 height 8
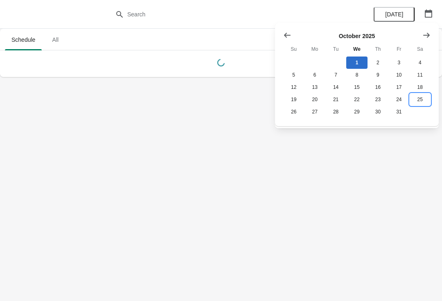
click at [422, 104] on button "25" at bounding box center [420, 99] width 21 height 12
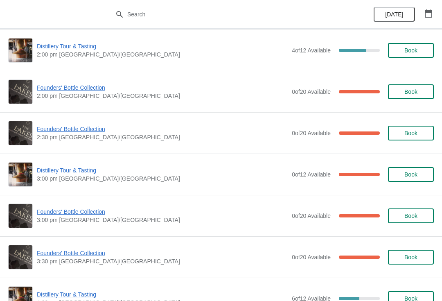
scroll to position [543, 0]
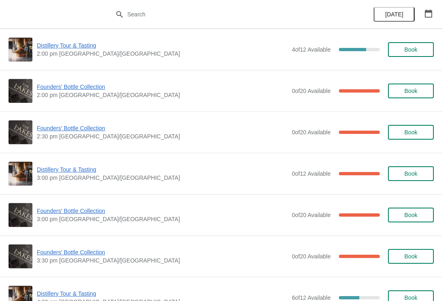
click at [72, 128] on span "Founders' Bottle Collection" at bounding box center [162, 128] width 251 height 8
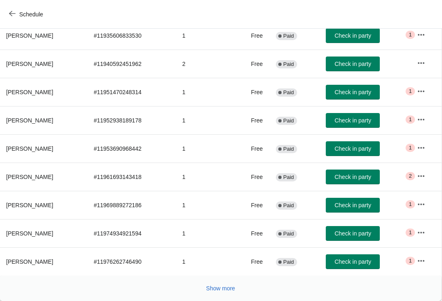
scroll to position [134, 0]
click at [229, 294] on button "Show more" at bounding box center [221, 288] width 36 height 15
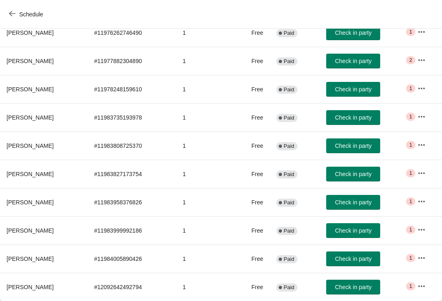
scroll to position [363, 0]
click at [9, 12] on icon "button" at bounding box center [12, 13] width 7 height 7
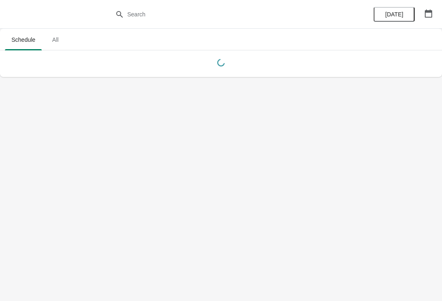
click at [433, 18] on button "button" at bounding box center [428, 13] width 15 height 15
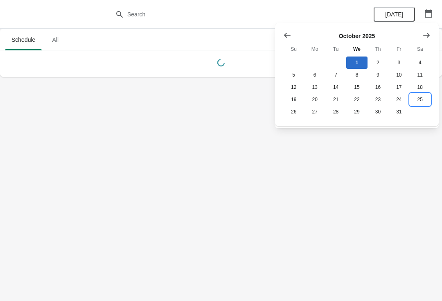
click at [419, 106] on button "25" at bounding box center [420, 99] width 21 height 12
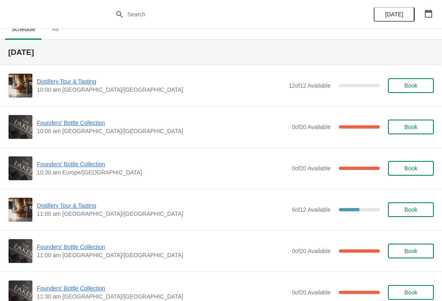
scroll to position [11, 0]
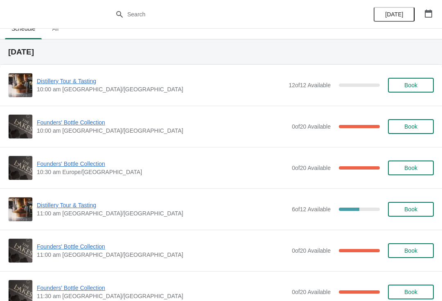
click at [61, 126] on span "Founders' Bottle Collection" at bounding box center [162, 122] width 251 height 8
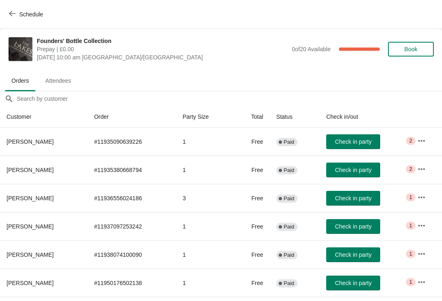
scroll to position [0, 0]
click at [18, 9] on button "Schedule" at bounding box center [26, 14] width 45 height 15
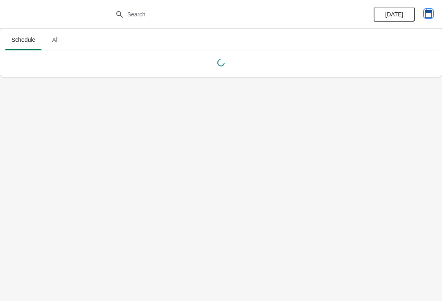
click at [433, 18] on button "button" at bounding box center [428, 13] width 15 height 15
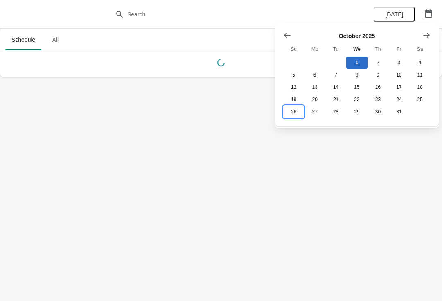
click at [289, 118] on button "26" at bounding box center [293, 112] width 21 height 12
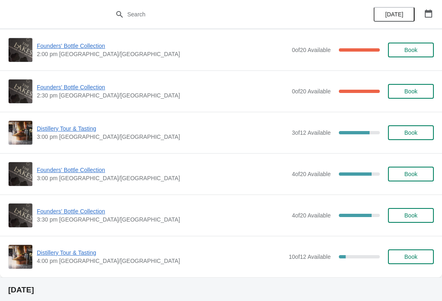
scroll to position [584, 0]
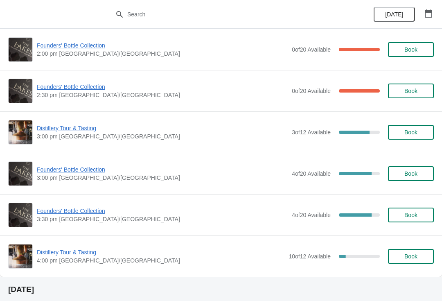
click at [91, 211] on span "Founders' Bottle Collection" at bounding box center [162, 211] width 251 height 8
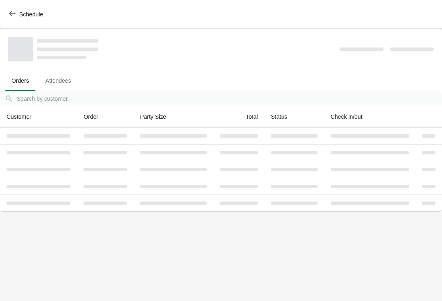
scroll to position [0, 0]
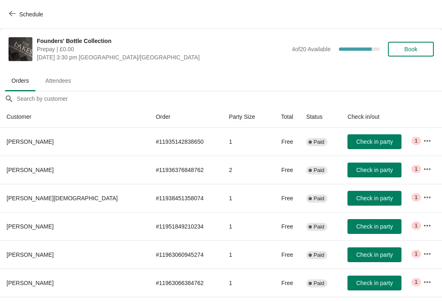
click at [424, 172] on icon "button" at bounding box center [427, 169] width 8 height 8
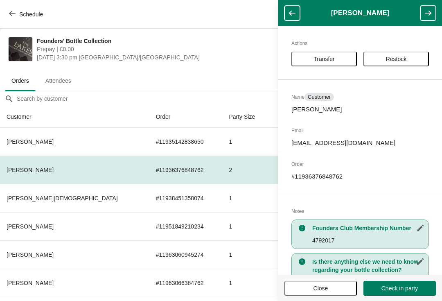
click at [407, 59] on span "Restock" at bounding box center [396, 59] width 21 height 7
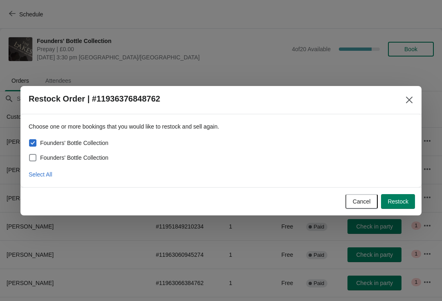
click at [404, 201] on span "Restock" at bounding box center [398, 201] width 21 height 7
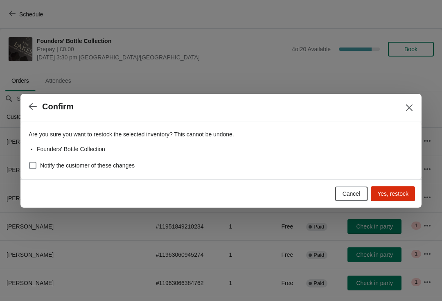
click at [403, 199] on button "Yes, restock" at bounding box center [393, 193] width 44 height 15
